Goal: Navigation & Orientation: Find specific page/section

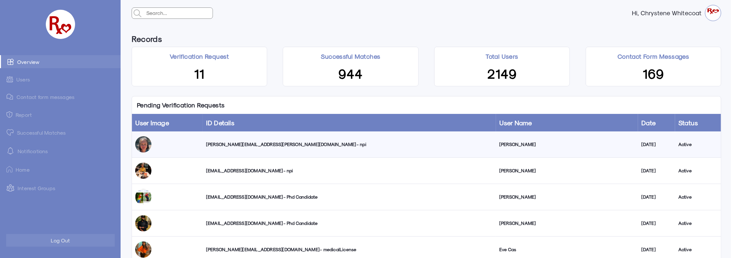
click at [38, 134] on link "Successful Matches" at bounding box center [60, 132] width 121 height 13
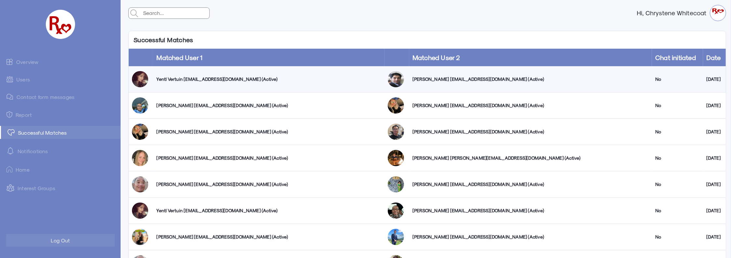
click at [30, 60] on link "Overview" at bounding box center [60, 61] width 121 height 13
